Goal: Task Accomplishment & Management: Use online tool/utility

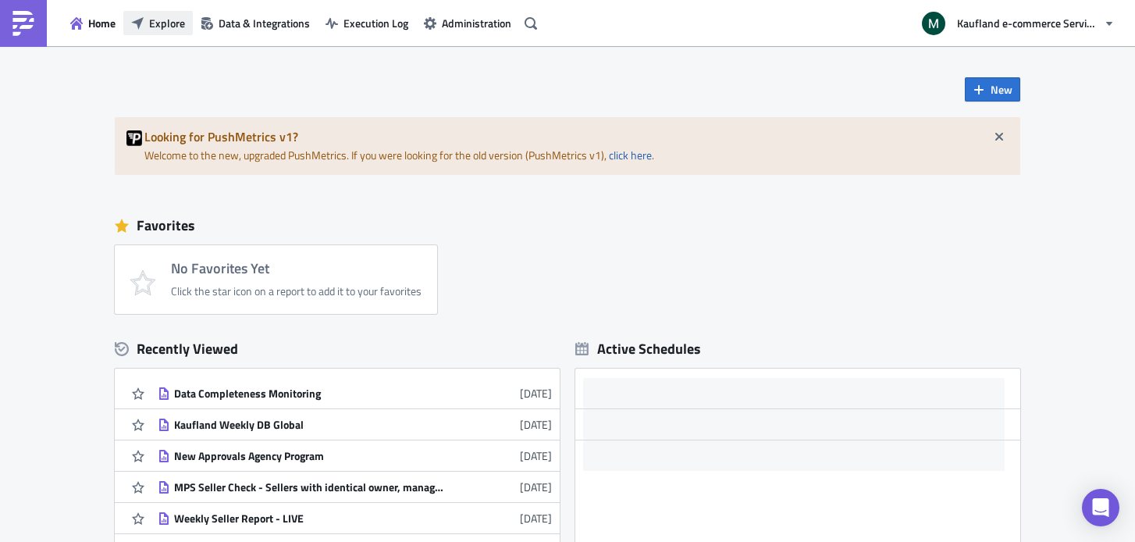
click at [166, 20] on span "Explore" at bounding box center [167, 23] width 36 height 16
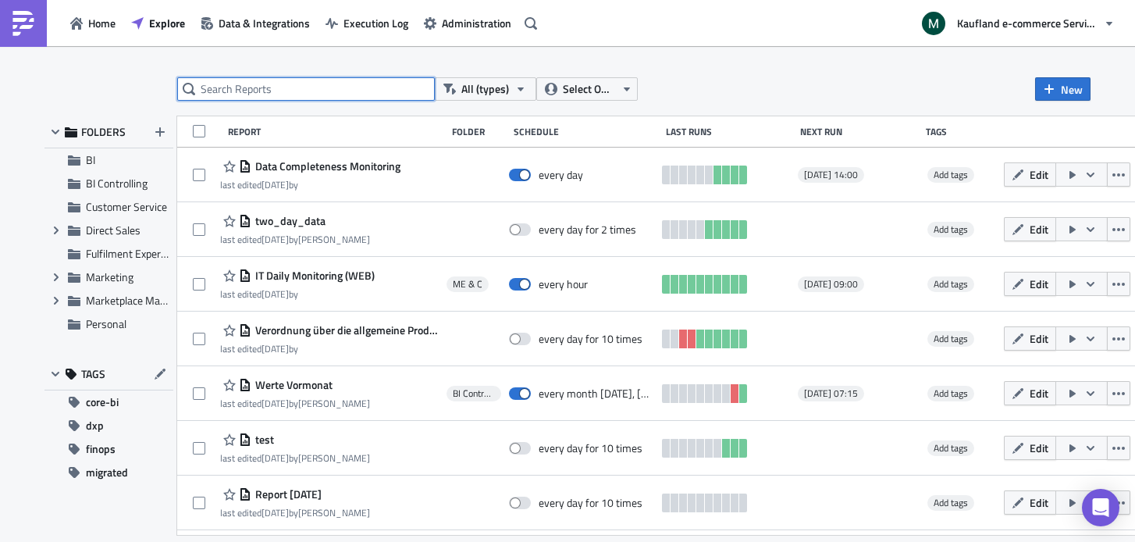
click at [358, 94] on input "text" at bounding box center [305, 88] width 257 height 23
type input "conversion"
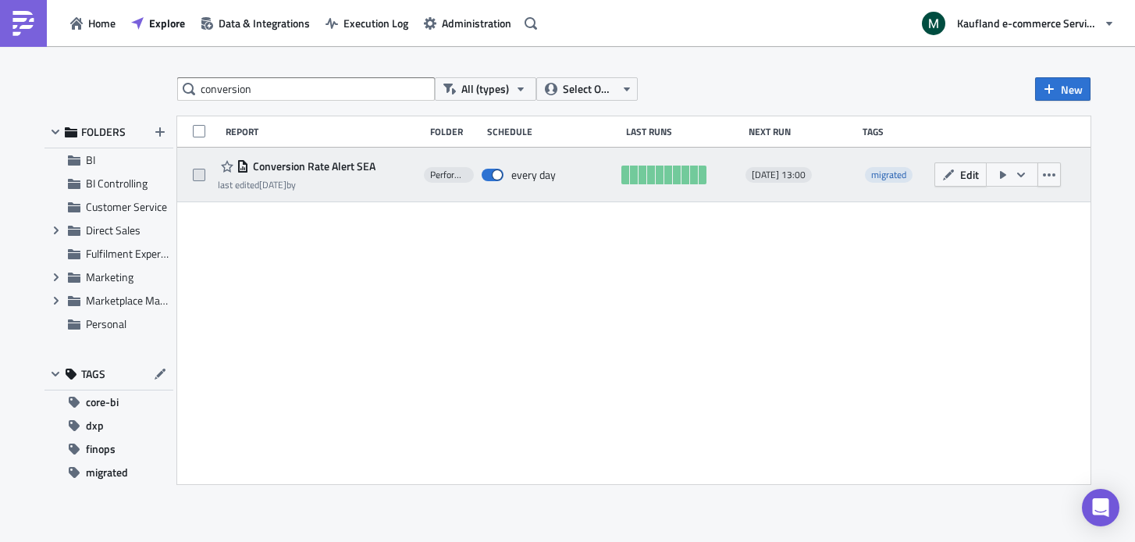
click at [200, 175] on span at bounding box center [199, 175] width 12 height 12
click at [200, 175] on input "checkbox" at bounding box center [201, 175] width 10 height 10
checkbox input "true"
click at [1053, 172] on icon "button" at bounding box center [1048, 175] width 12 height 12
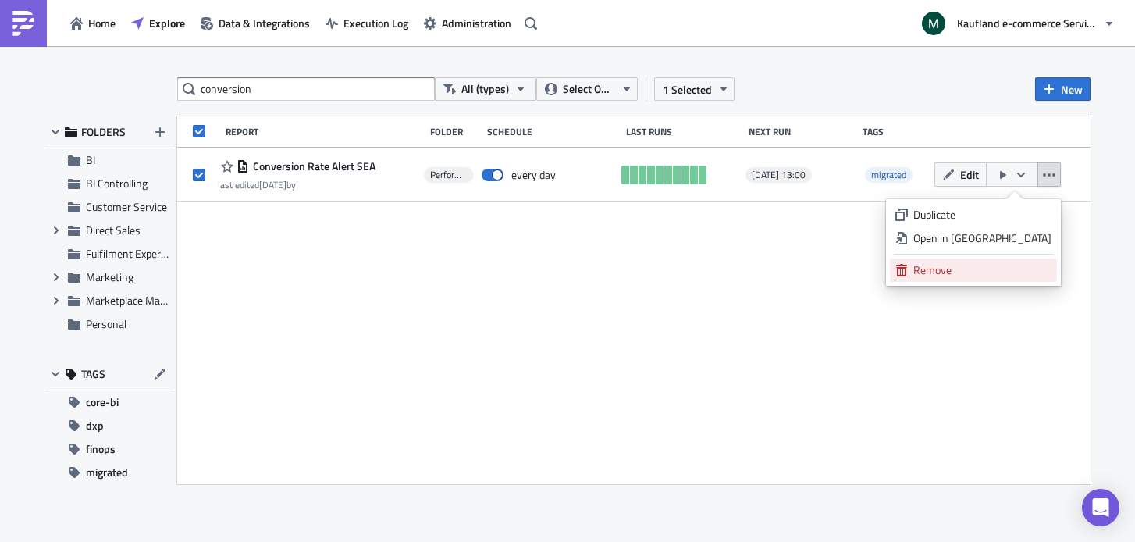
click at [989, 272] on div "Remove" at bounding box center [982, 270] width 138 height 16
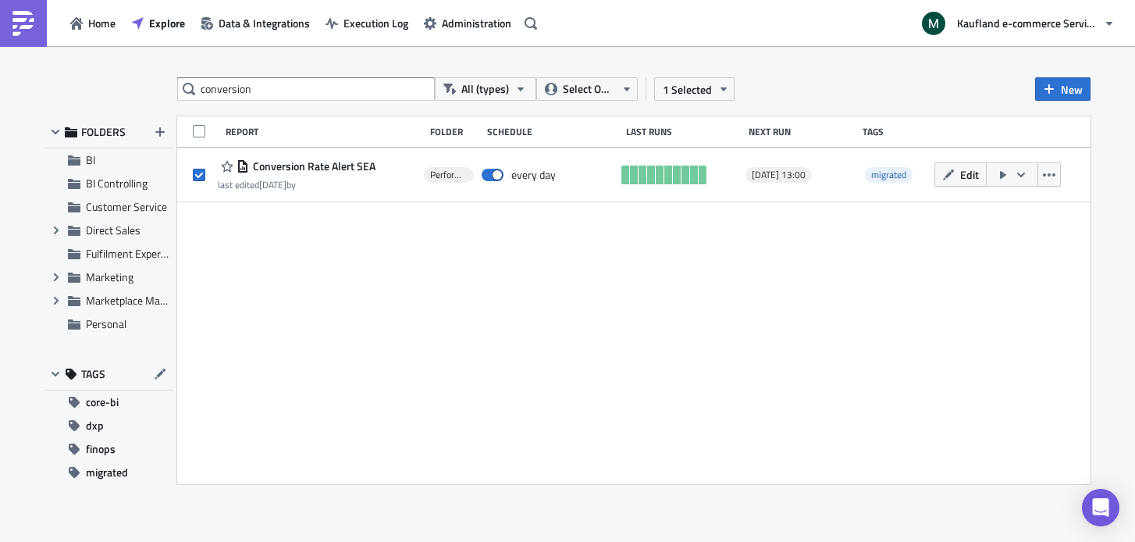
checkbox input "false"
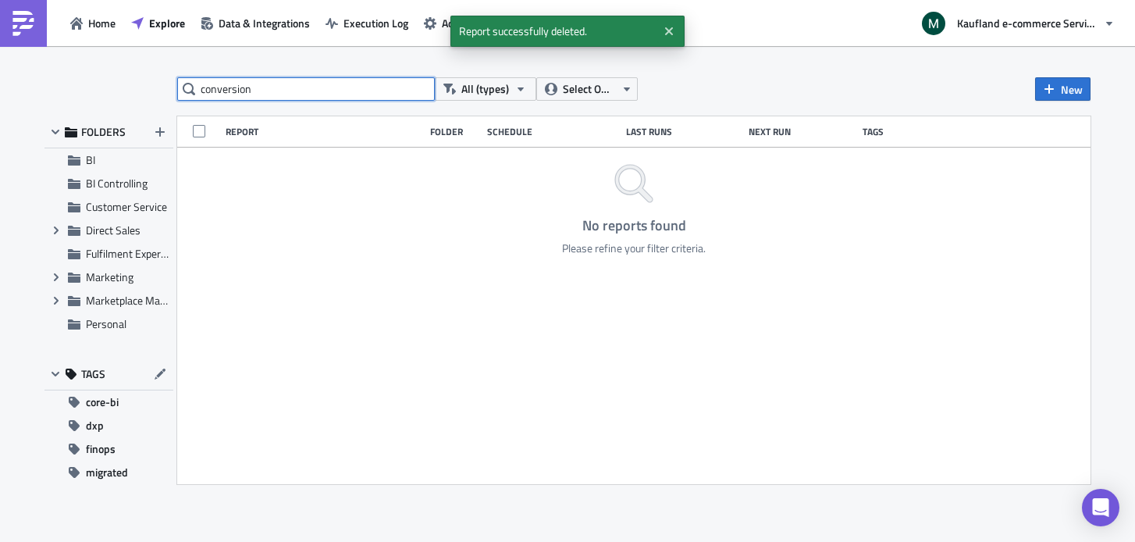
click at [304, 96] on input "conversion" at bounding box center [305, 88] width 257 height 23
type input "limited"
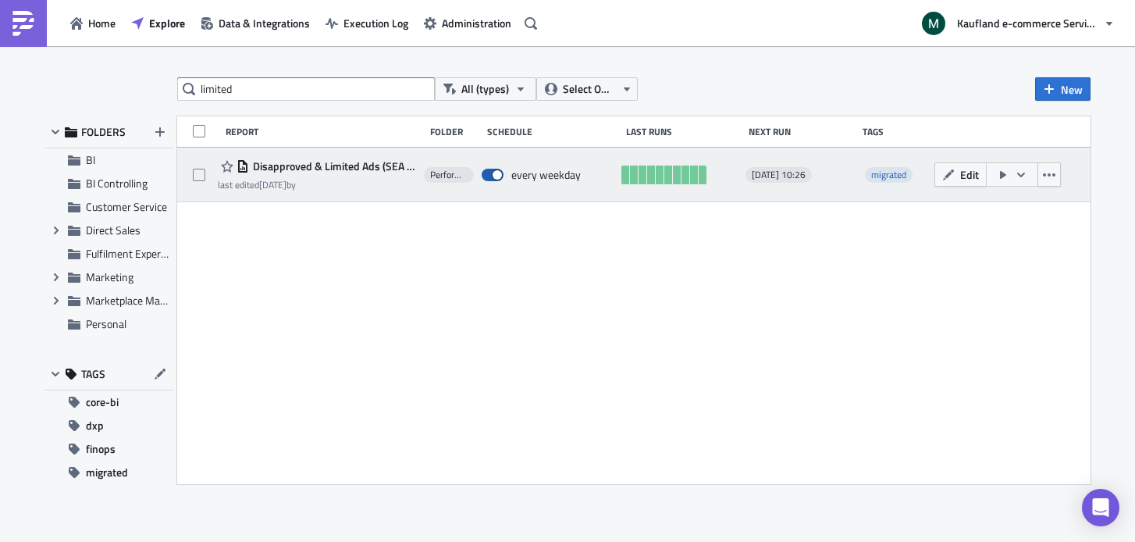
click at [483, 176] on span at bounding box center [492, 175] width 22 height 12
click at [485, 176] on input "checkbox" at bounding box center [490, 175] width 10 height 10
checkbox input "false"
click at [1050, 179] on icon "button" at bounding box center [1048, 175] width 12 height 12
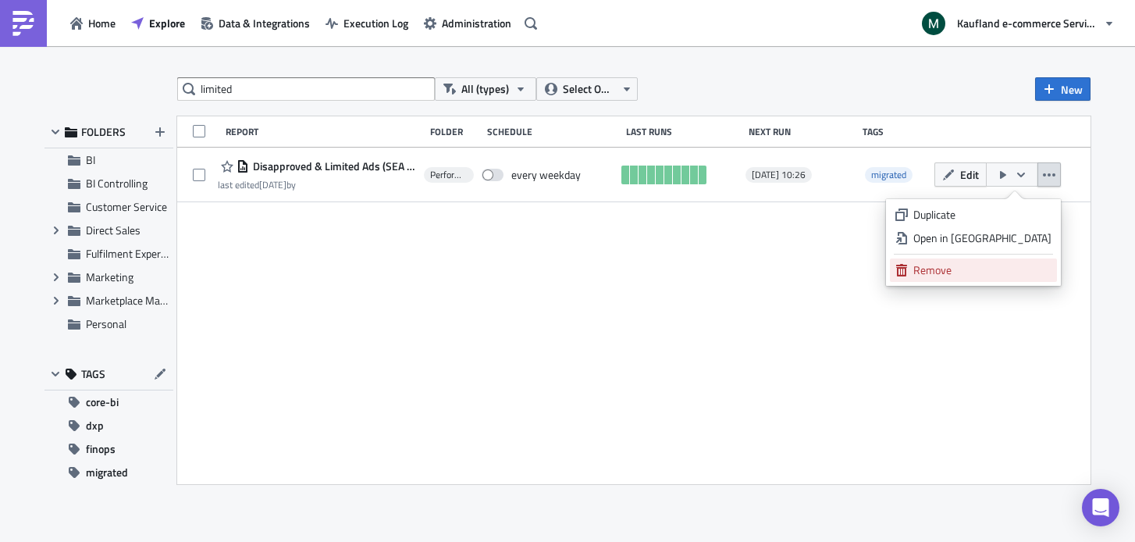
click at [978, 272] on div "Remove" at bounding box center [982, 270] width 138 height 16
